Goal: Task Accomplishment & Management: Use online tool/utility

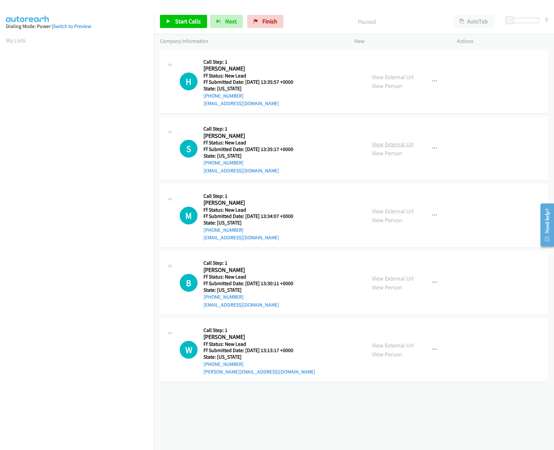
click at [408, 144] on link "View External Url" at bounding box center [393, 144] width 42 height 8
click at [401, 77] on link "View External Url" at bounding box center [393, 77] width 42 height 8
click at [176, 21] on span "Start Calls" at bounding box center [188, 21] width 26 height 8
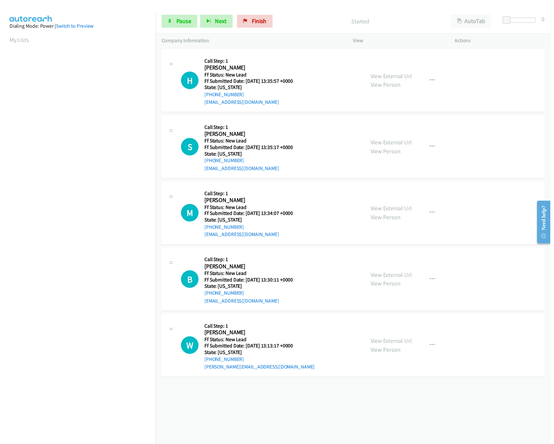
scroll to position [0, 2]
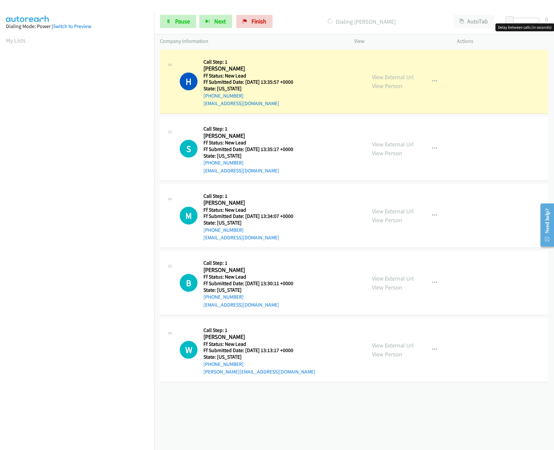
click at [521, 20] on div at bounding box center [524, 20] width 30 height 5
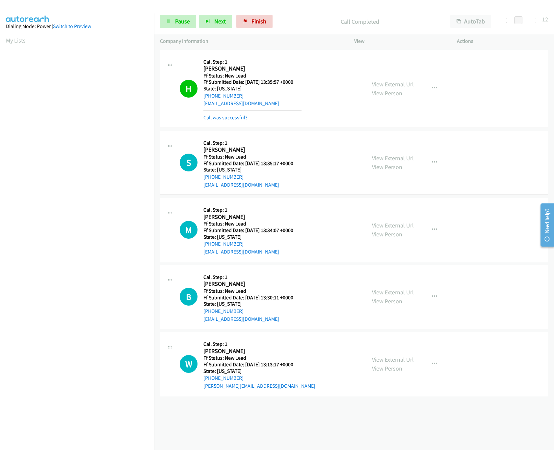
click at [389, 294] on link "View External Url" at bounding box center [393, 292] width 42 height 8
click at [399, 223] on link "View External Url" at bounding box center [393, 225] width 42 height 8
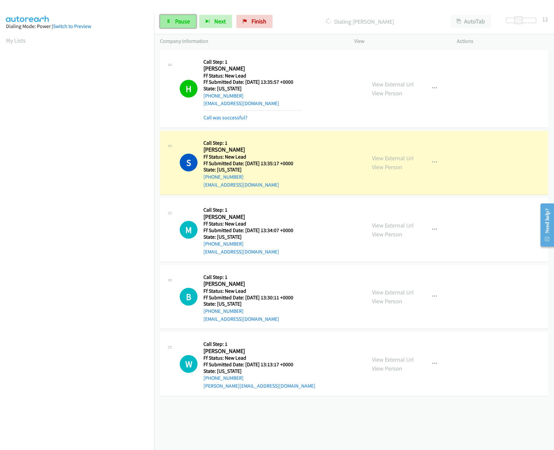
click at [176, 22] on span "Pause" at bounding box center [182, 21] width 15 height 8
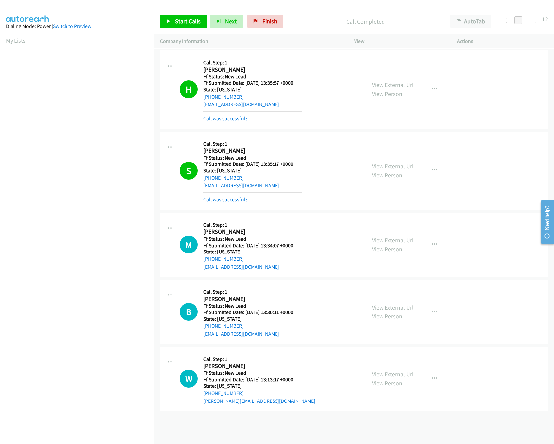
click at [224, 201] on link "Call was successful?" at bounding box center [226, 199] width 44 height 6
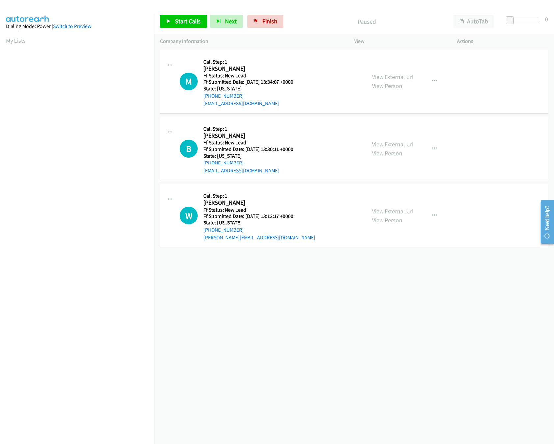
click at [173, 29] on div "Start Calls Pause Next Finish Paused AutoTab AutoTab 0" at bounding box center [354, 21] width 400 height 25
click at [179, 17] on link "Start Calls" at bounding box center [183, 21] width 47 height 13
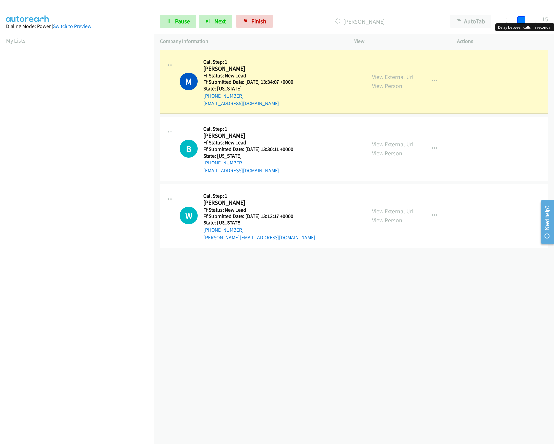
drag, startPoint x: 512, startPoint y: 17, endPoint x: 525, endPoint y: 18, distance: 12.9
click at [525, 18] on span at bounding box center [522, 20] width 8 height 8
click at [294, 326] on div "+1 415-964-1034 Call failed - Please reload the list and try again The Callbar …" at bounding box center [354, 246] width 400 height 396
click at [515, 22] on span at bounding box center [519, 20] width 8 height 8
click at [398, 211] on link "View External Url" at bounding box center [393, 211] width 42 height 8
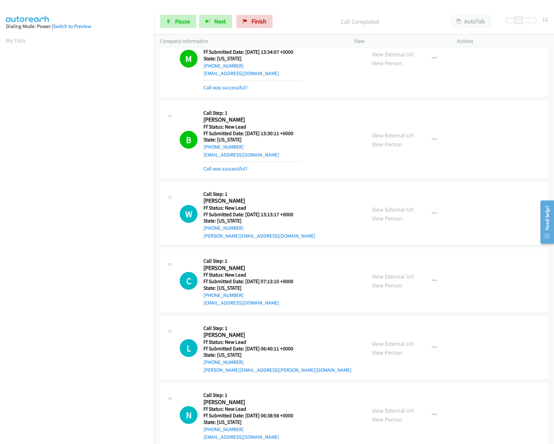
scroll to position [46, 0]
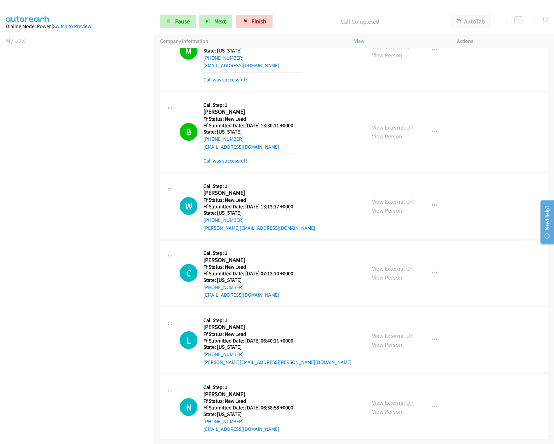
click at [393, 399] on link "View External Url" at bounding box center [393, 403] width 42 height 8
click at [402, 332] on link "View External Url" at bounding box center [393, 336] width 42 height 8
click at [399, 264] on link "View External Url" at bounding box center [393, 268] width 42 height 8
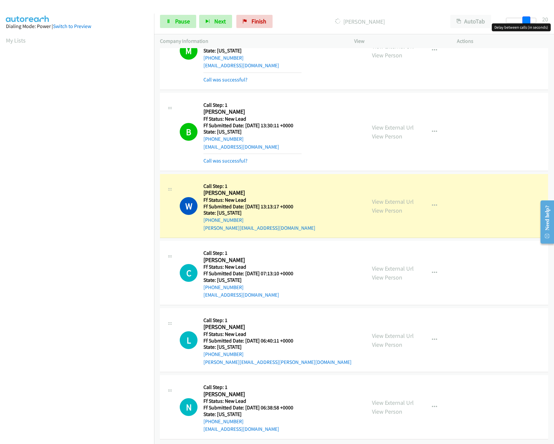
drag, startPoint x: 519, startPoint y: 17, endPoint x: 528, endPoint y: 17, distance: 8.6
click at [528, 17] on span at bounding box center [527, 20] width 8 height 8
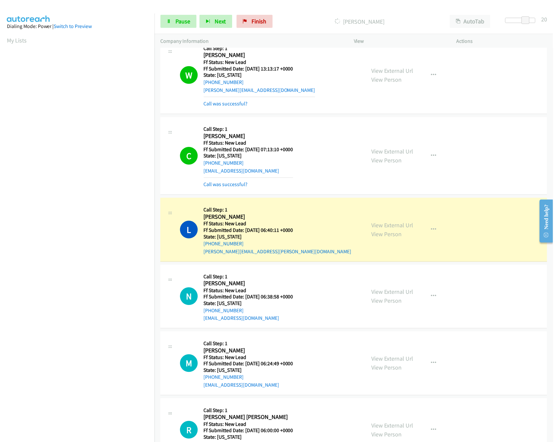
scroll to position [277, 0]
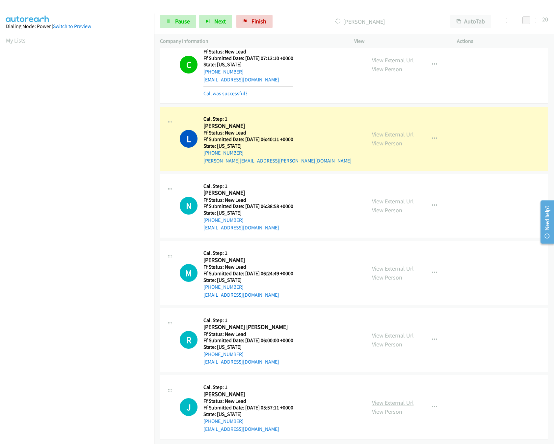
click at [388, 399] on link "View External Url" at bounding box center [393, 403] width 42 height 8
click at [399, 331] on div "View External Url View Person" at bounding box center [393, 340] width 42 height 18
click at [399, 331] on link "View External Url" at bounding box center [393, 335] width 42 height 8
click at [399, 264] on link "View External Url" at bounding box center [393, 268] width 42 height 8
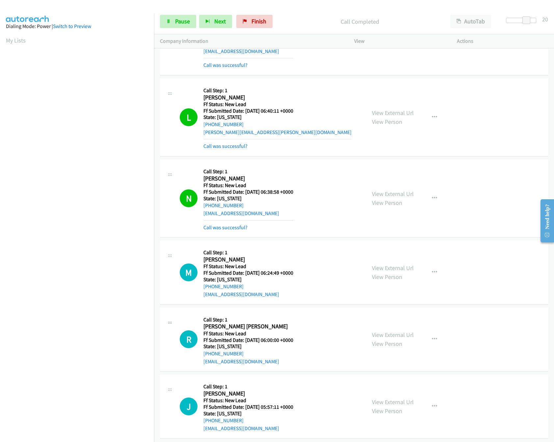
scroll to position [307, 0]
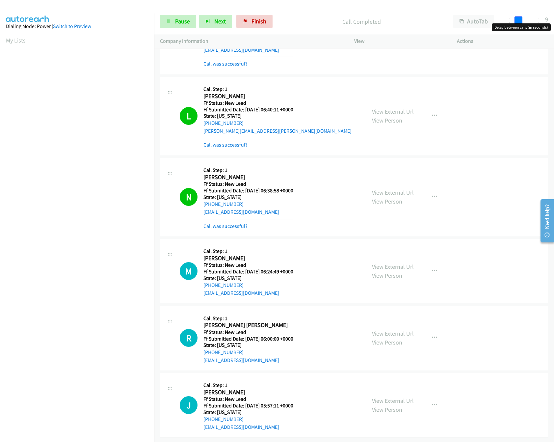
drag, startPoint x: 526, startPoint y: 21, endPoint x: 515, endPoint y: 20, distance: 10.9
click at [515, 20] on span at bounding box center [519, 20] width 8 height 8
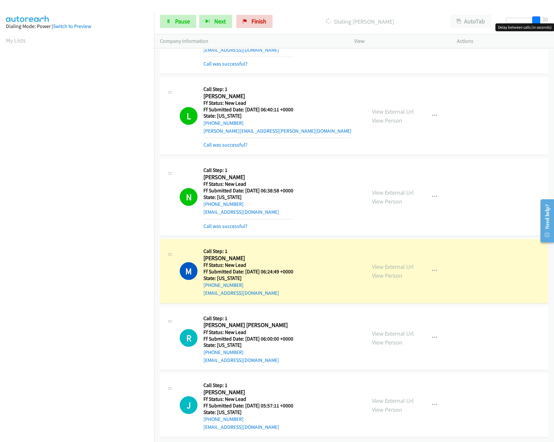
drag, startPoint x: 519, startPoint y: 21, endPoint x: 563, endPoint y: 25, distance: 43.7
click at [554, 25] on html "Start Calls Pause Next Finish Dialing Michael Sheldrick AutoTab AutoTab 30 Comp…" at bounding box center [277, 15] width 554 height 31
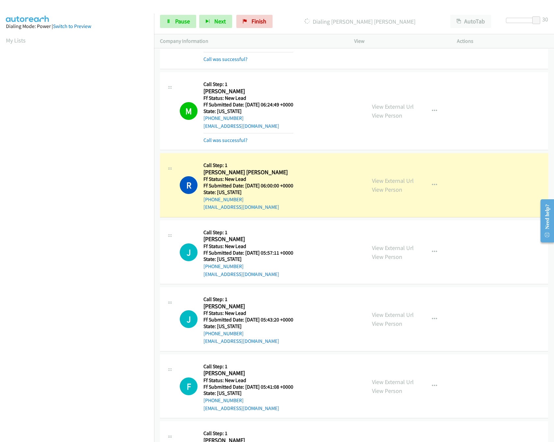
scroll to position [523, 0]
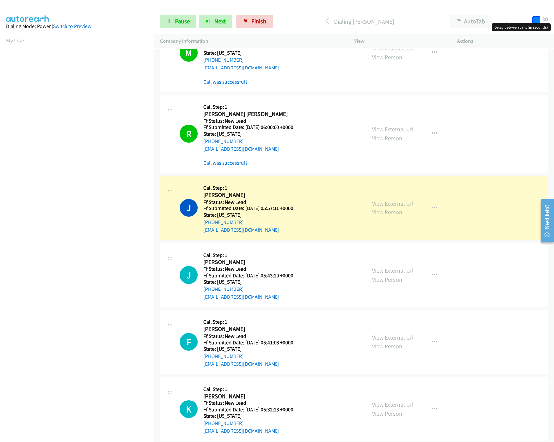
drag, startPoint x: 540, startPoint y: 21, endPoint x: 552, endPoint y: 129, distance: 109.4
click at [541, 21] on div at bounding box center [521, 23] width 42 height 10
click at [181, 25] on span "Pause" at bounding box center [182, 21] width 15 height 8
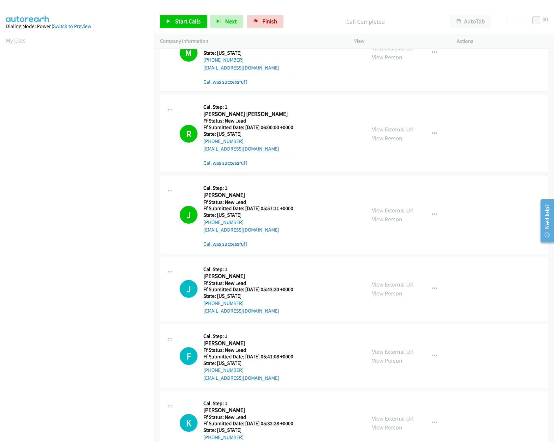
click at [239, 245] on link "Call was successful?" at bounding box center [226, 244] width 44 height 6
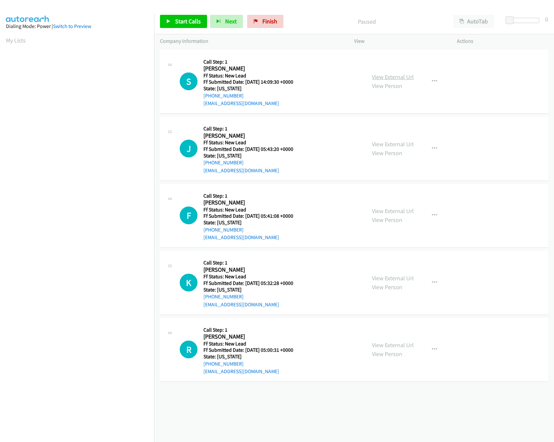
click at [388, 75] on link "View External Url" at bounding box center [393, 77] width 42 height 8
click at [392, 144] on link "View External Url" at bounding box center [393, 144] width 42 height 8
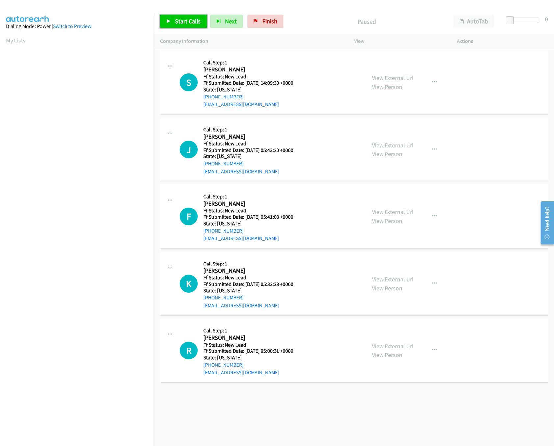
click at [186, 25] on link "Start Calls" at bounding box center [183, 21] width 47 height 13
drag, startPoint x: 509, startPoint y: 20, endPoint x: 531, endPoint y: 25, distance: 22.7
click at [531, 25] on body "Start Calls Pause Next Finish Started AutoTab AutoTab 19 Company Information In…" at bounding box center [277, 15] width 554 height 31
click at [382, 345] on link "View External Url" at bounding box center [393, 346] width 42 height 8
click at [386, 275] on link "View External Url" at bounding box center [393, 279] width 42 height 8
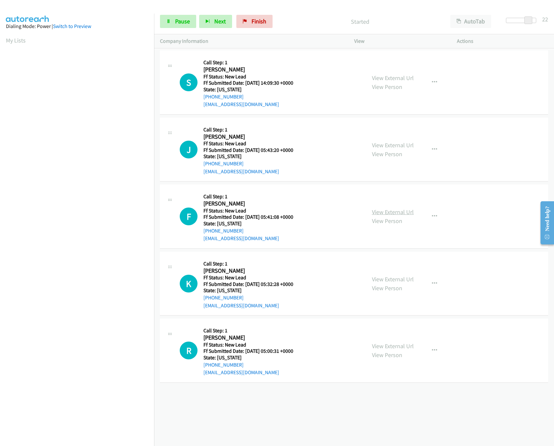
click at [393, 210] on link "View External Url" at bounding box center [393, 212] width 42 height 8
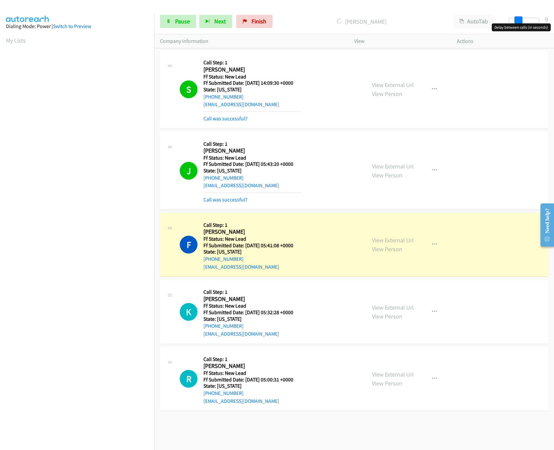
drag, startPoint x: 529, startPoint y: 19, endPoint x: 516, endPoint y: 21, distance: 13.0
click at [516, 21] on span at bounding box center [519, 20] width 8 height 8
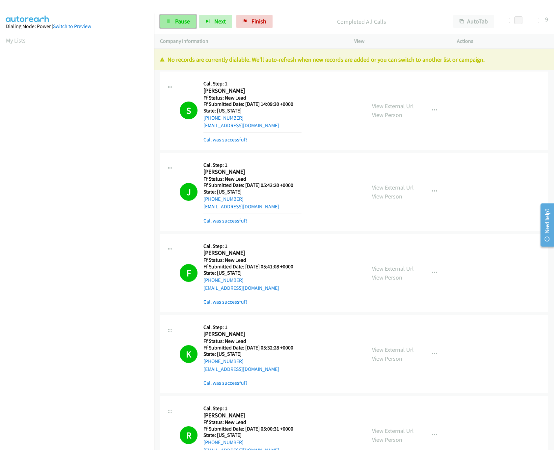
click at [182, 18] on span "Pause" at bounding box center [182, 21] width 15 height 8
click at [259, 17] on link "Finish" at bounding box center [265, 21] width 36 height 13
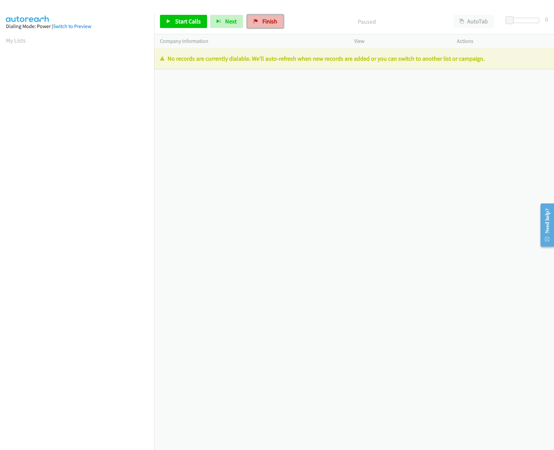
click at [270, 19] on span "Finish" at bounding box center [269, 21] width 15 height 8
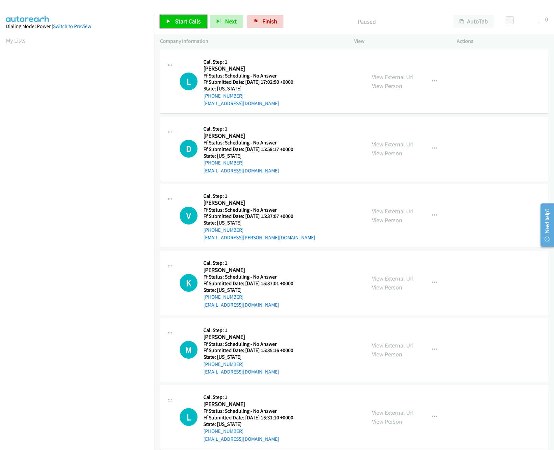
click at [188, 25] on span "Start Calls" at bounding box center [188, 21] width 26 height 8
click at [402, 78] on link "View External Url" at bounding box center [393, 77] width 42 height 8
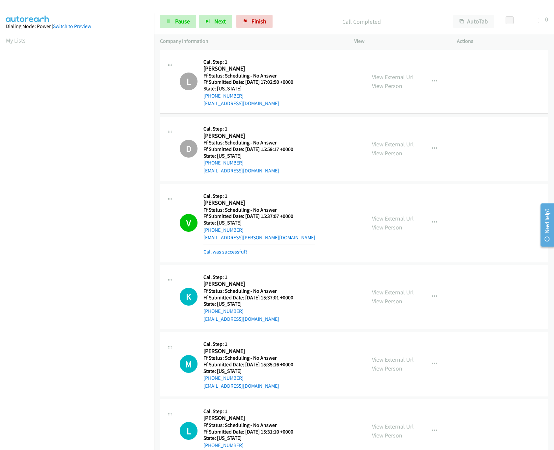
click at [378, 218] on link "View External Url" at bounding box center [393, 218] width 42 height 8
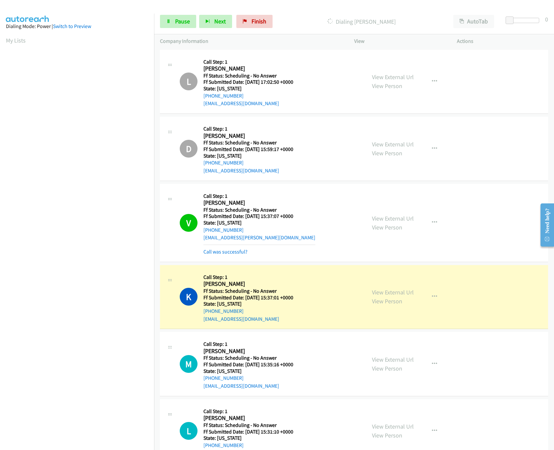
scroll to position [198, 0]
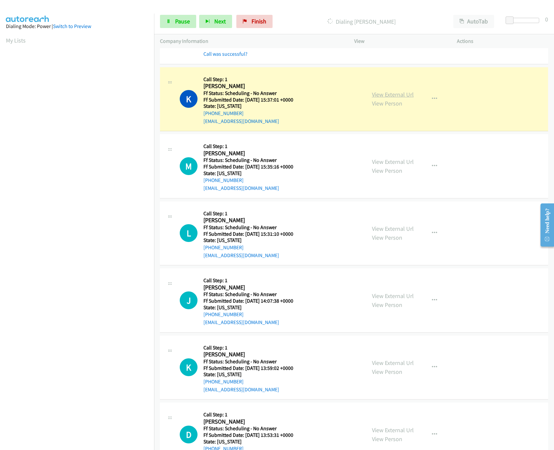
click at [378, 95] on link "View External Url" at bounding box center [393, 95] width 42 height 8
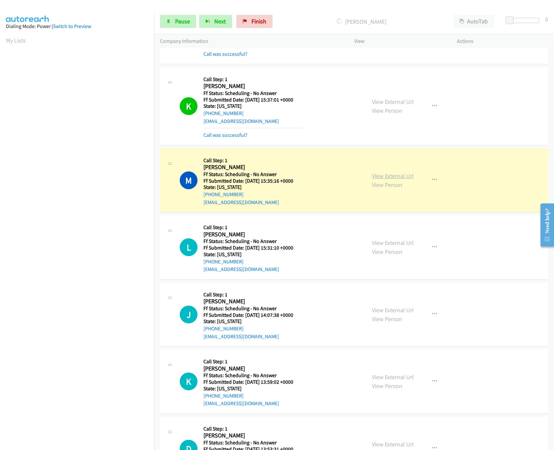
click at [381, 173] on link "View External Url" at bounding box center [393, 176] width 42 height 8
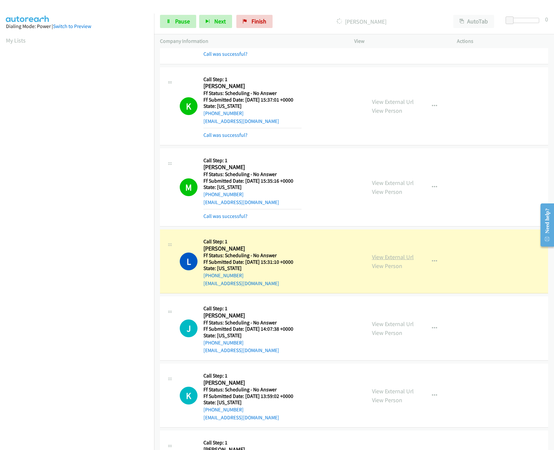
click at [379, 257] on link "View External Url" at bounding box center [393, 257] width 42 height 8
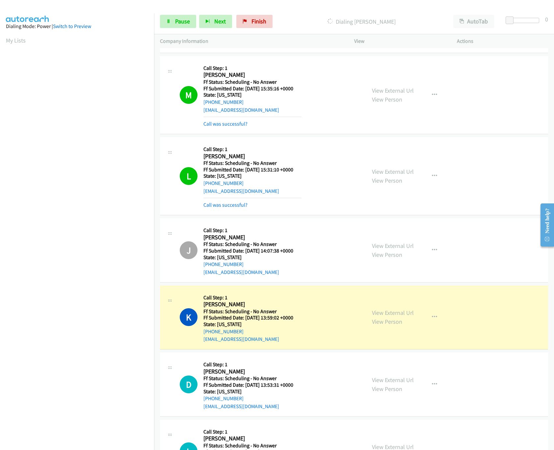
scroll to position [329, 0]
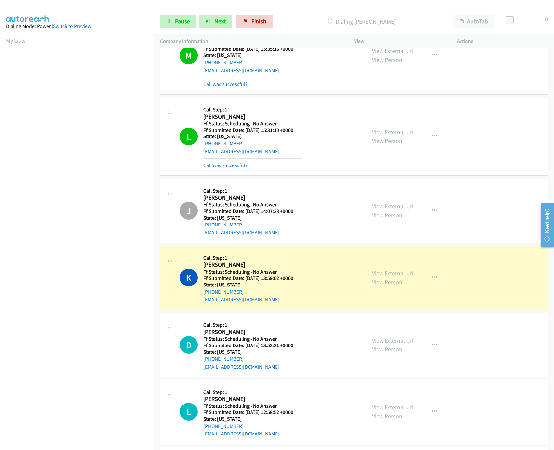
click at [398, 271] on link "View External Url" at bounding box center [393, 273] width 42 height 8
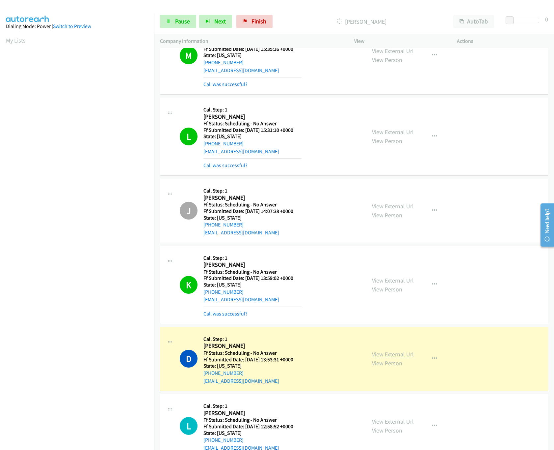
click at [388, 355] on link "View External Url" at bounding box center [393, 354] width 42 height 8
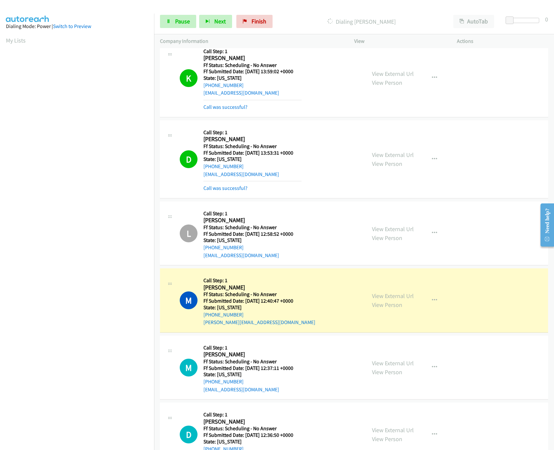
scroll to position [593, 0]
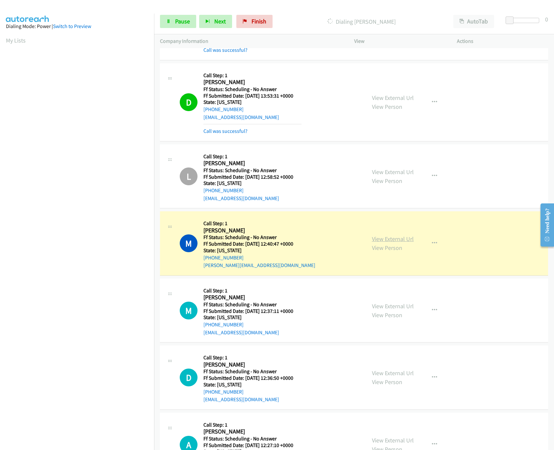
click at [400, 241] on link "View External Url" at bounding box center [393, 239] width 42 height 8
click at [218, 134] on link "Call was successful?" at bounding box center [226, 131] width 44 height 6
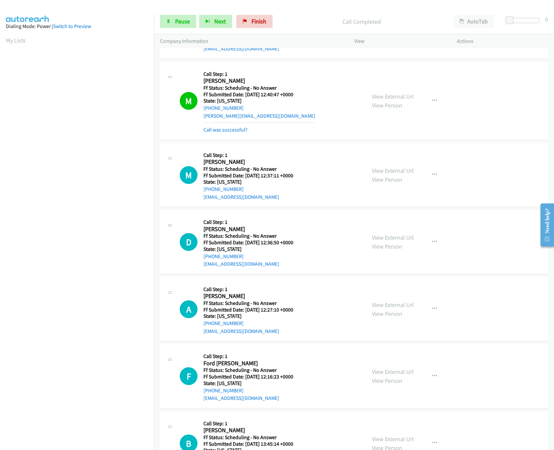
scroll to position [725, 0]
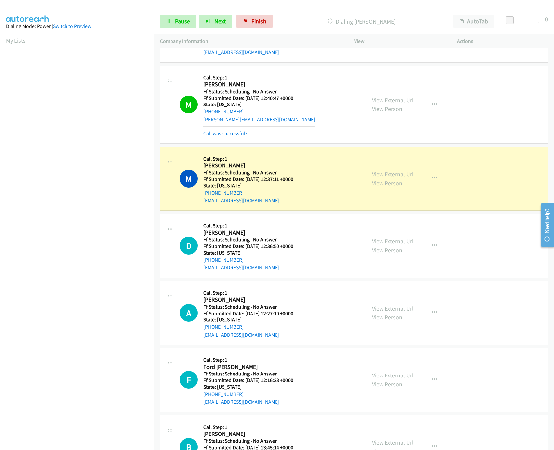
click at [384, 178] on link "View External Url" at bounding box center [393, 174] width 42 height 8
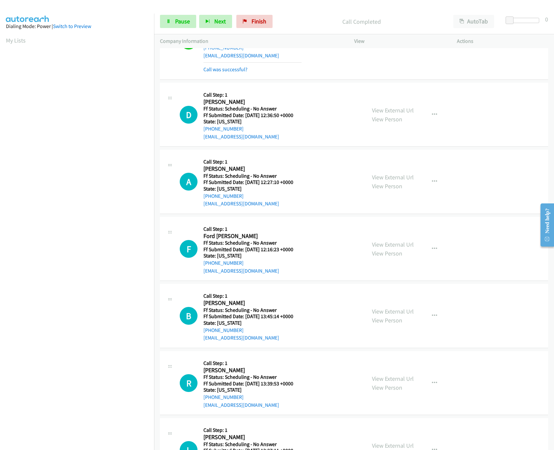
scroll to position [790, 0]
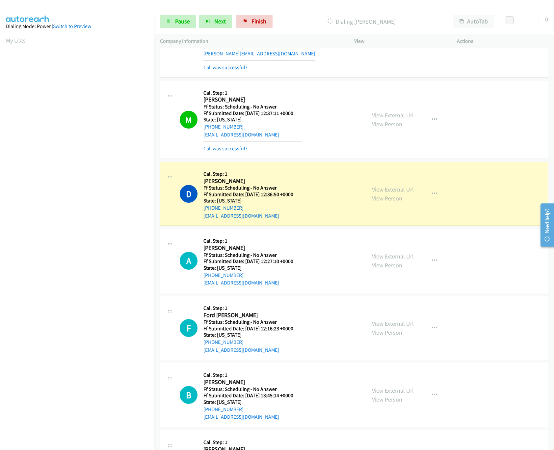
click at [382, 190] on link "View External Url" at bounding box center [393, 189] width 42 height 8
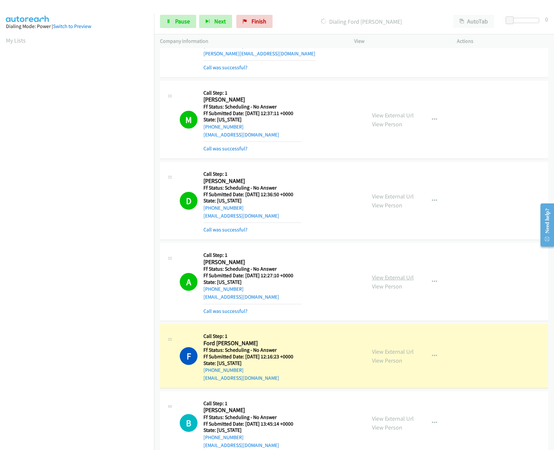
click at [377, 277] on link "View External Url" at bounding box center [393, 277] width 42 height 8
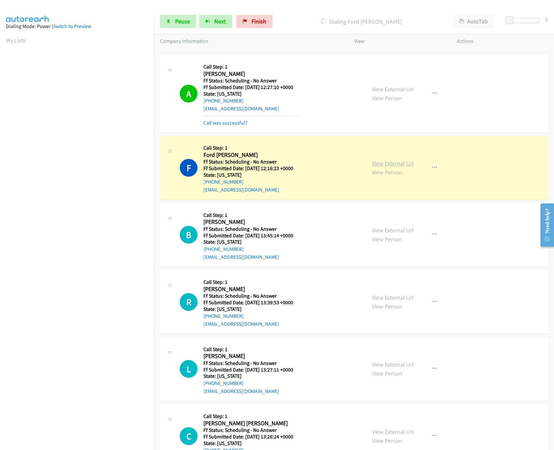
scroll to position [988, 0]
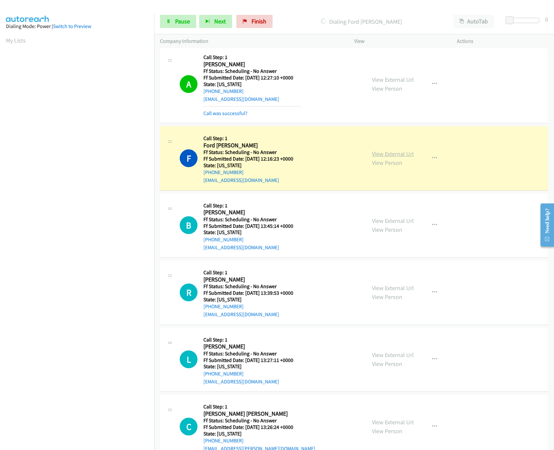
click at [381, 156] on link "View External Url" at bounding box center [393, 154] width 42 height 8
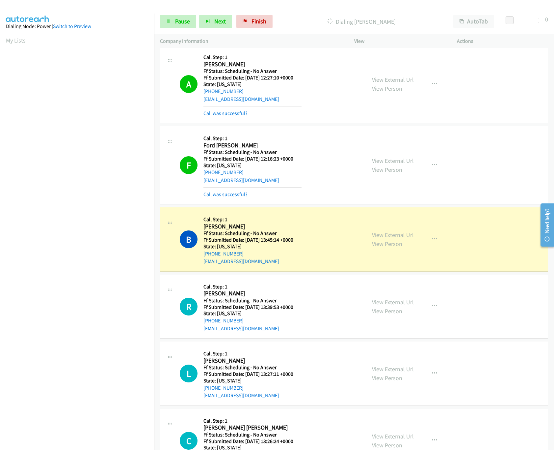
scroll to position [1054, 0]
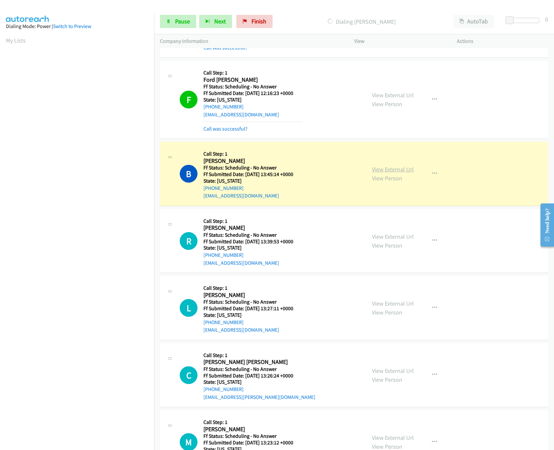
click at [392, 172] on link "View External Url" at bounding box center [393, 169] width 42 height 8
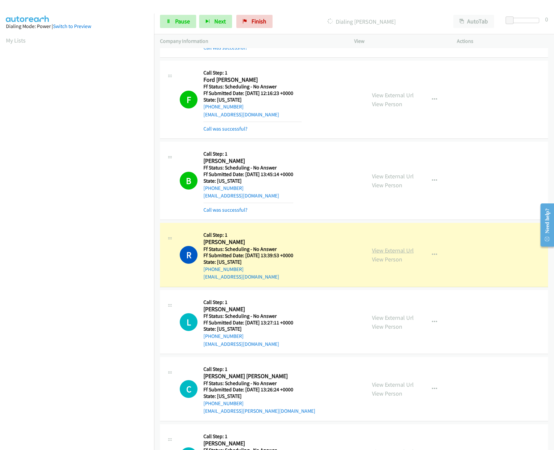
click at [390, 253] on link "View External Url" at bounding box center [393, 250] width 42 height 8
click at [383, 254] on link "View External Url" at bounding box center [393, 250] width 42 height 8
click at [185, 23] on span "Pause" at bounding box center [182, 21] width 15 height 8
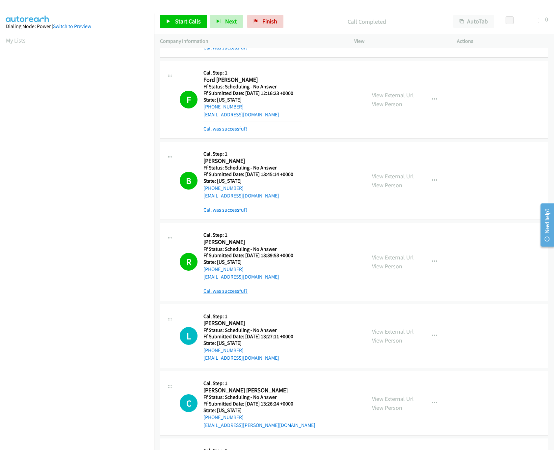
click at [228, 294] on link "Call was successful?" at bounding box center [226, 291] width 44 height 6
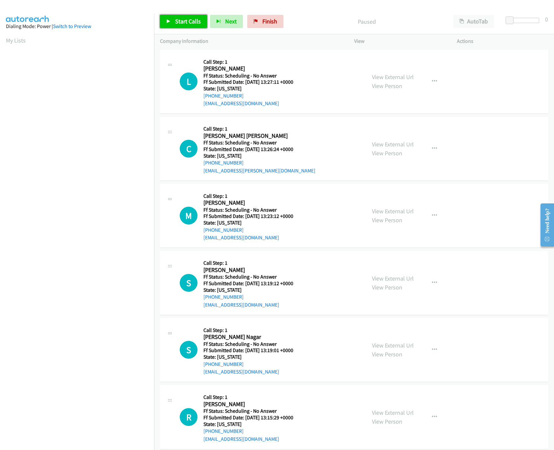
click at [176, 16] on link "Start Calls" at bounding box center [183, 21] width 47 height 13
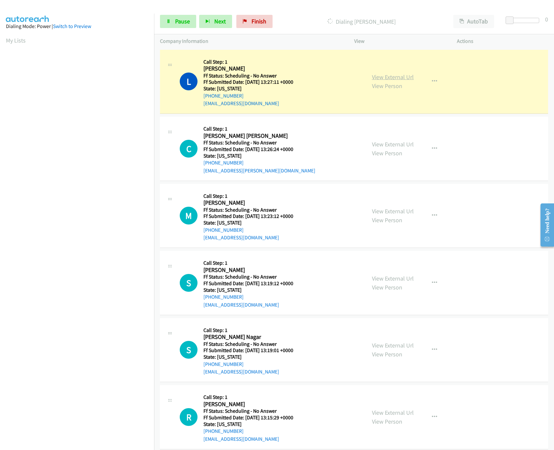
click at [403, 79] on link "View External Url" at bounding box center [393, 77] width 42 height 8
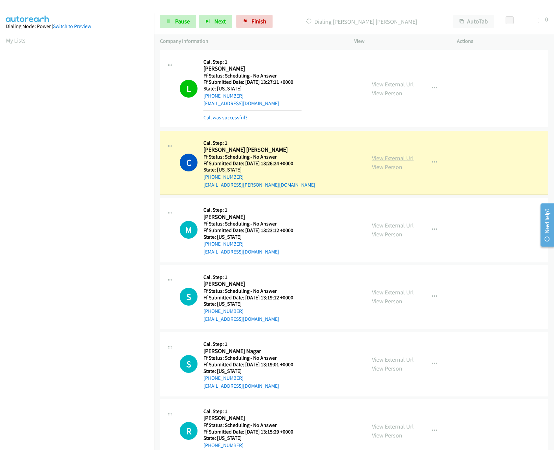
click at [380, 156] on link "View External Url" at bounding box center [393, 158] width 42 height 8
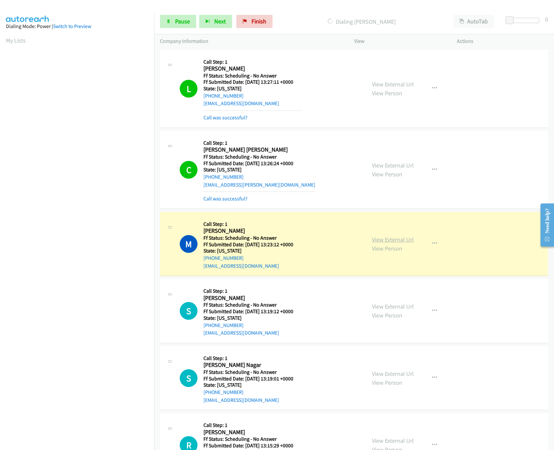
click at [379, 239] on link "View External Url" at bounding box center [393, 239] width 42 height 8
click at [176, 29] on div "Start Calls Pause Next Finish Dialing [PERSON_NAME] AutoTab AutoTab 0" at bounding box center [354, 21] width 400 height 25
click at [183, 20] on span "Pause" at bounding box center [182, 21] width 15 height 8
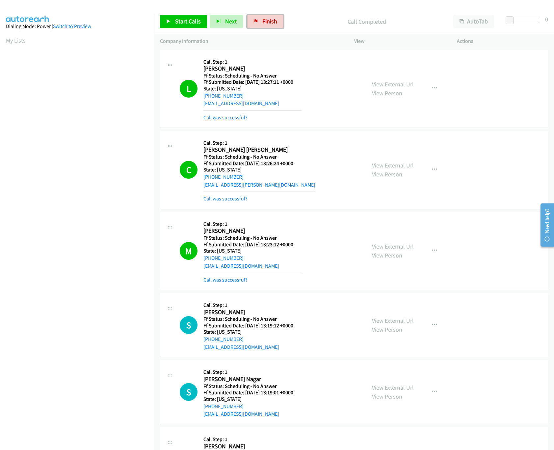
click at [257, 21] on link "Finish" at bounding box center [265, 21] width 36 height 13
